Goal: Download file/media

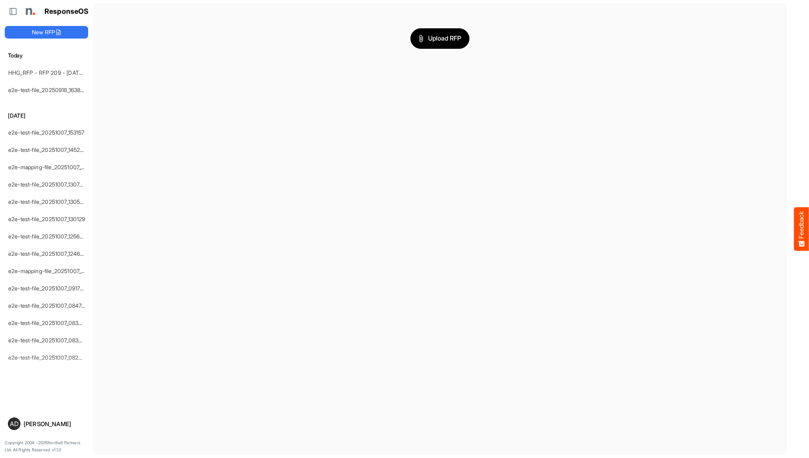
click at [39, 193] on li "e2e-test-file_20251007_130749" at bounding box center [46, 184] width 83 height 17
click at [40, 187] on link "e2e-test-file_20251007_130749" at bounding box center [47, 184] width 78 height 7
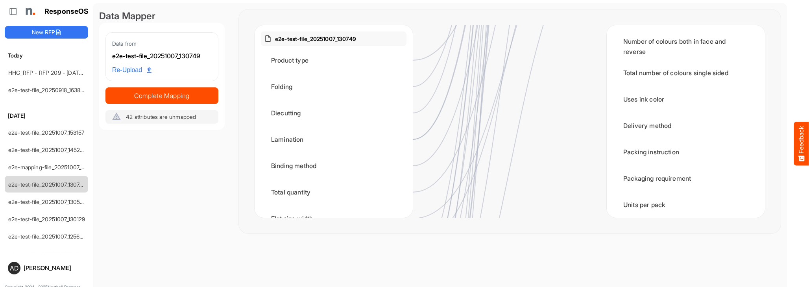
scroll to position [1456, 0]
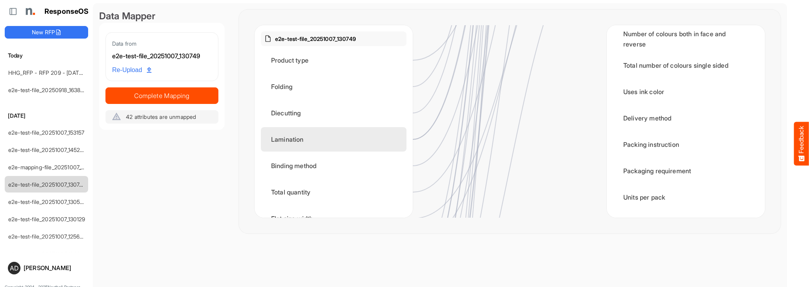
click at [360, 147] on div "Lamination" at bounding box center [334, 139] width 146 height 24
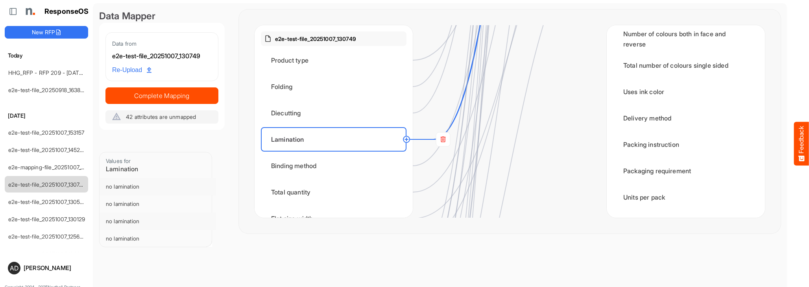
click at [373, 142] on div "Lamination" at bounding box center [334, 139] width 146 height 24
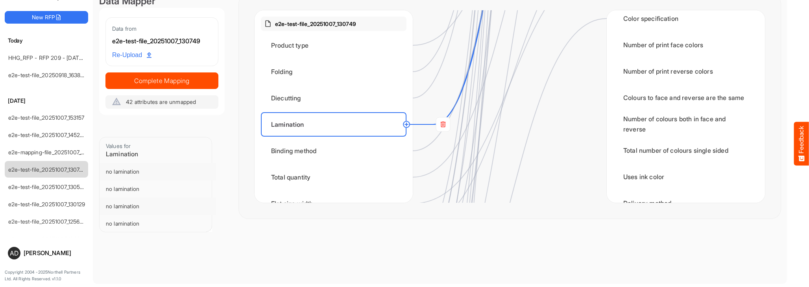
scroll to position [0, 0]
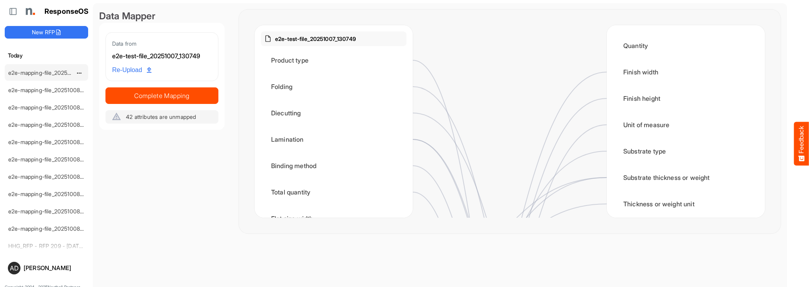
click at [48, 72] on link "e2e-mapping-file_20251008_134750" at bounding box center [54, 72] width 92 height 7
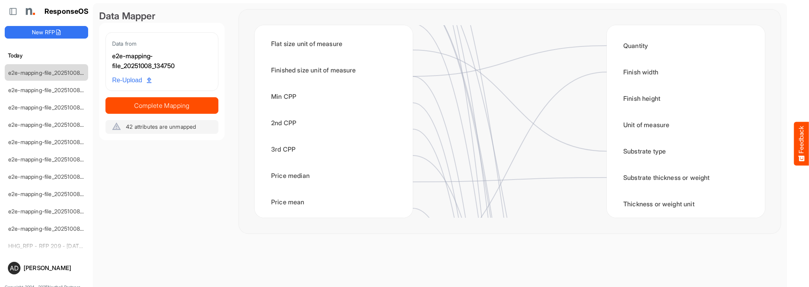
scroll to position [496, 0]
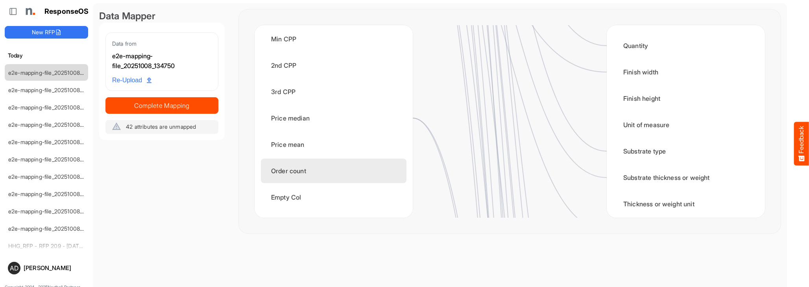
click at [333, 162] on div "Order count" at bounding box center [334, 171] width 146 height 24
